Goal: Transaction & Acquisition: Purchase product/service

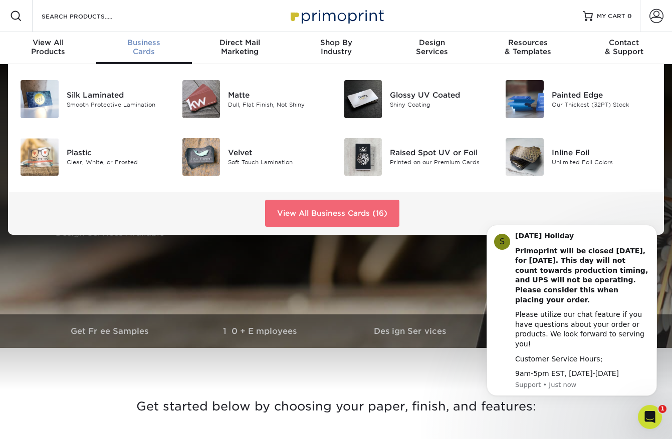
click at [314, 214] on link "View All Business Cards (16)" at bounding box center [332, 213] width 134 height 27
